Goal: Task Accomplishment & Management: Manage account settings

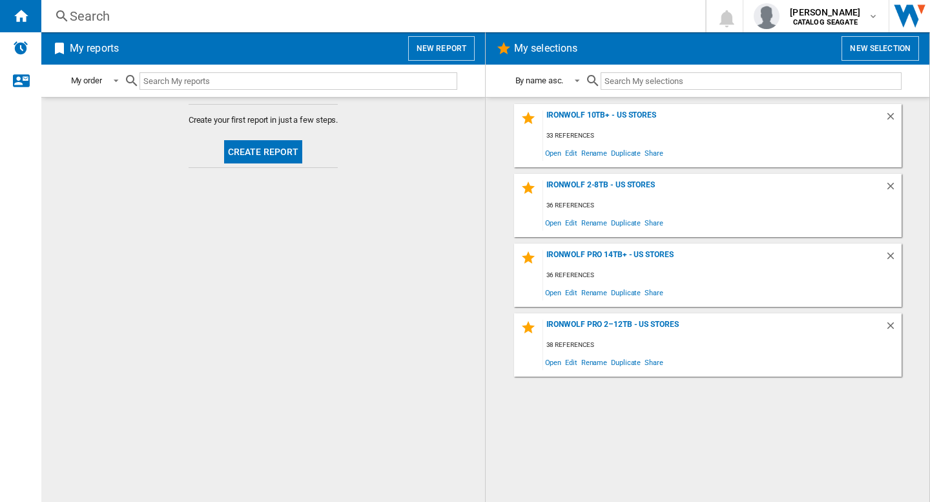
click at [448, 166] on md-content "Create your first report in just a few steps. Create report" at bounding box center [263, 299] width 444 height 405
click at [828, 20] on b "CATALOG SEAGATE" at bounding box center [825, 22] width 65 height 8
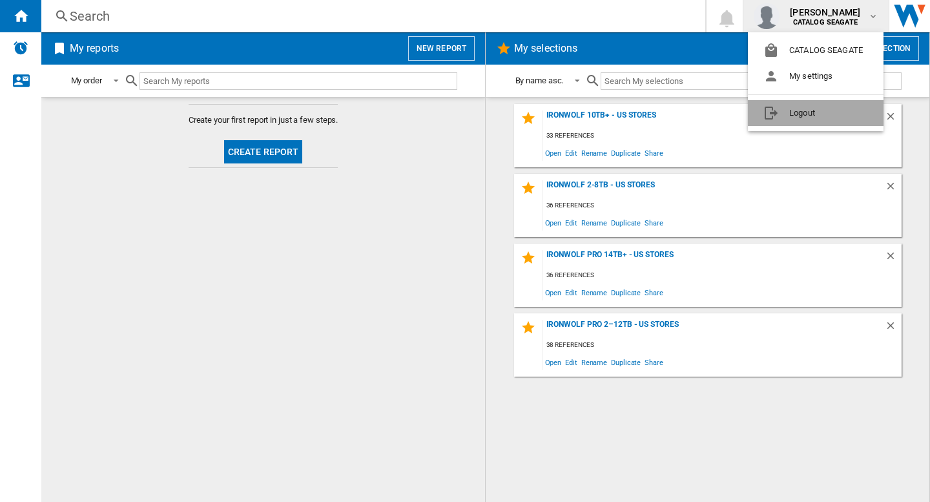
click at [804, 114] on button "Logout" at bounding box center [816, 113] width 136 height 26
